Goal: Information Seeking & Learning: Learn about a topic

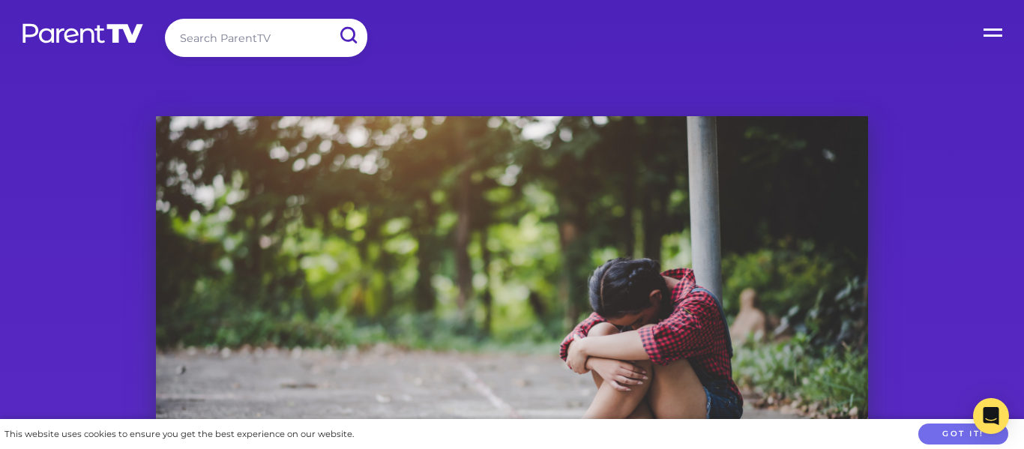
click at [984, 32] on label "Open Menu" at bounding box center [994, 30] width 60 height 60
click at [0, 0] on input "Open Menu" at bounding box center [0, 0] width 0 height 0
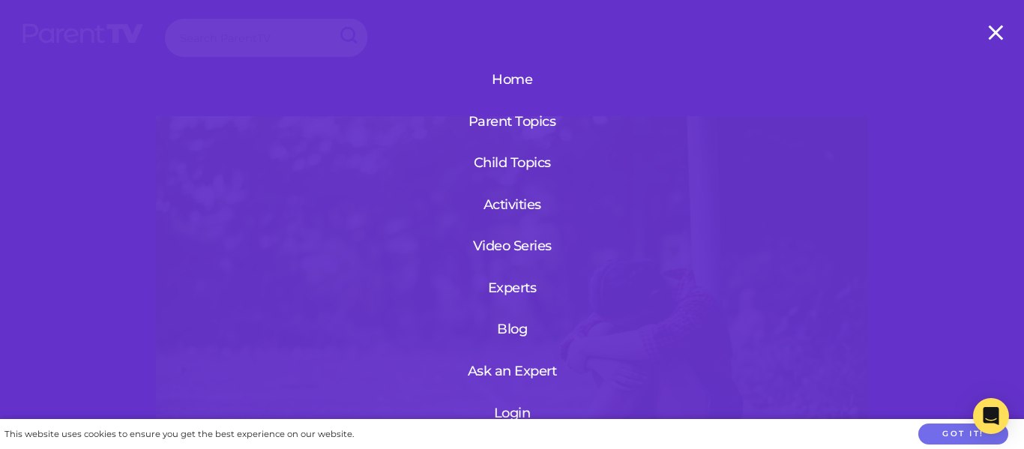
click at [983, 32] on label "Open Menu" at bounding box center [994, 30] width 60 height 60
click at [0, 0] on input "Open Menu" at bounding box center [0, 0] width 0 height 0
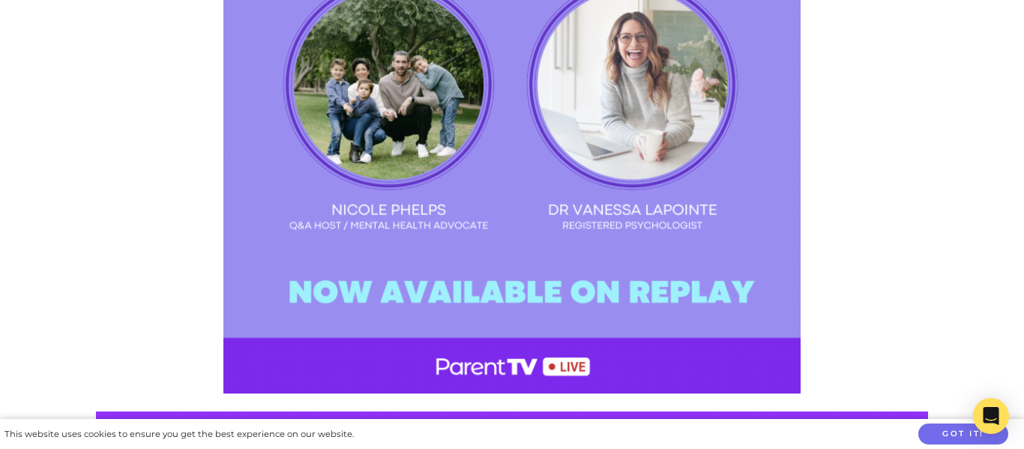
scroll to position [2069, 0]
